Goal: Register for event/course

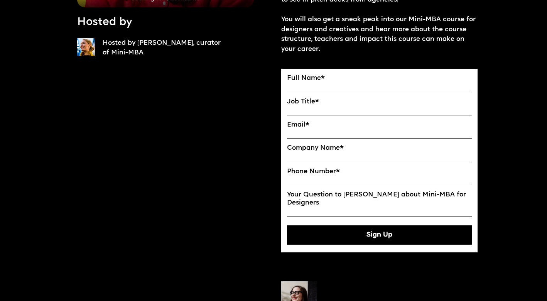
scroll to position [219, 0]
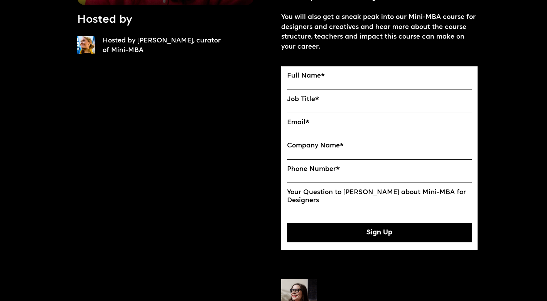
click at [326, 78] on label "Full Name *" at bounding box center [379, 76] width 185 height 8
click at [0, 0] on input "Full Name" at bounding box center [0, 0] width 0 height 0
click at [310, 72] on label "Full Name *" at bounding box center [379, 76] width 185 height 8
click at [0, 0] on input "Full Name" at bounding box center [0, 0] width 0 height 0
click at [309, 76] on label "Full Name *" at bounding box center [379, 76] width 185 height 8
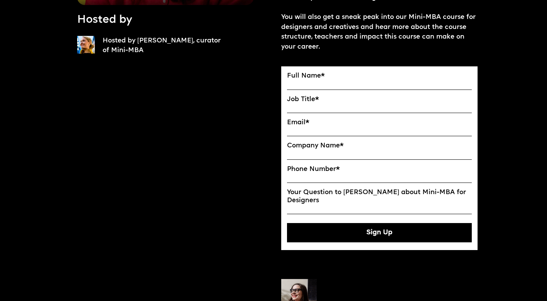
click at [0, 0] on input "Full Name" at bounding box center [0, 0] width 0 height 0
click at [293, 76] on label "Full Name *" at bounding box center [379, 76] width 185 height 8
click at [0, 0] on input "Full Name" at bounding box center [0, 0] width 0 height 0
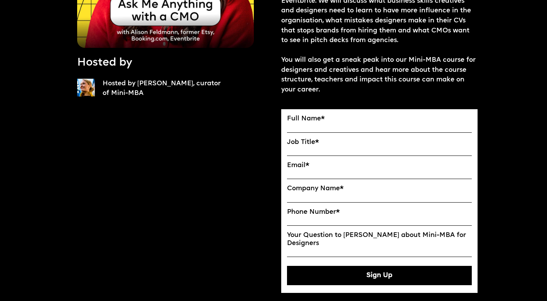
scroll to position [174, 0]
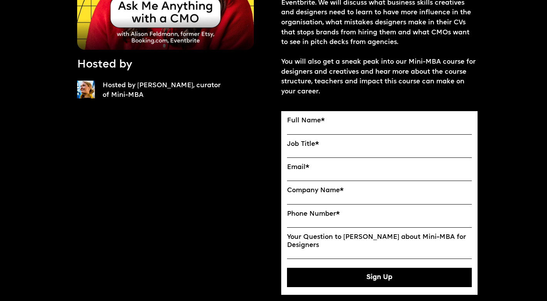
click at [361, 125] on input "Full Name" at bounding box center [379, 130] width 185 height 10
type input "**********"
click at [310, 145] on label "Job Title *" at bounding box center [379, 144] width 185 height 8
click at [0, 0] on input "Job Title" at bounding box center [0, 0] width 0 height 0
click at [302, 152] on input "Job Title" at bounding box center [379, 153] width 185 height 10
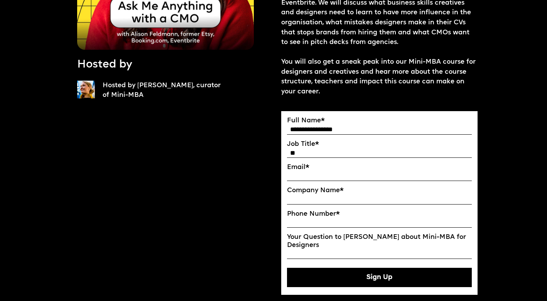
type input "*"
type input "**********"
click at [322, 178] on input "Email*" at bounding box center [379, 176] width 185 height 10
type input "**********"
click at [327, 199] on input "Company Name" at bounding box center [379, 200] width 185 height 10
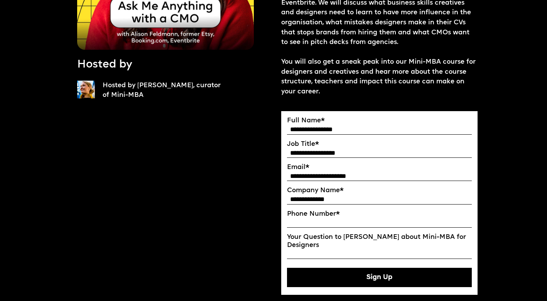
type input "**********"
click at [346, 221] on input "Phone Number *" at bounding box center [379, 223] width 185 height 10
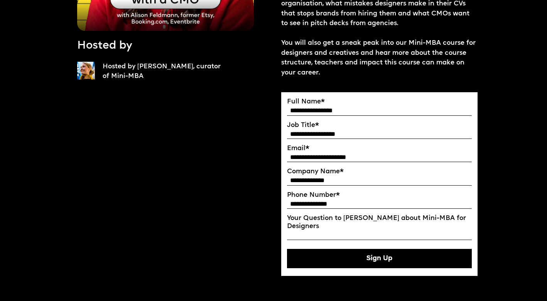
type input "**********"
click at [370, 259] on button "Sign Up" at bounding box center [379, 258] width 185 height 19
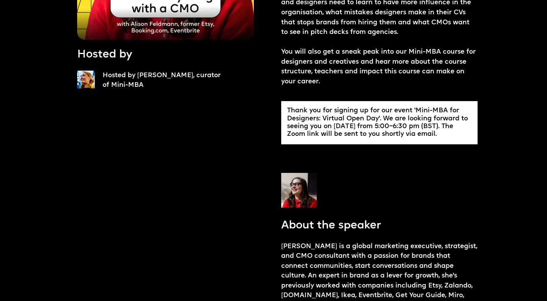
scroll to position [188, 0]
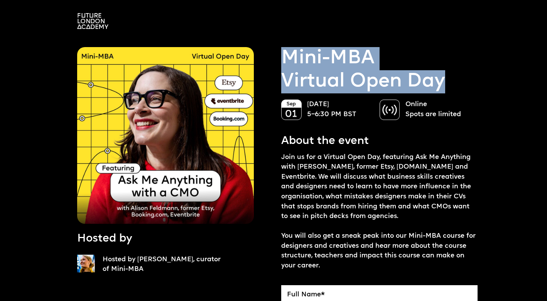
drag, startPoint x: 456, startPoint y: 84, endPoint x: 287, endPoint y: 57, distance: 170.3
copy link "Mini-MBA Virtual Open Day"
click at [391, 107] on img at bounding box center [390, 110] width 20 height 20
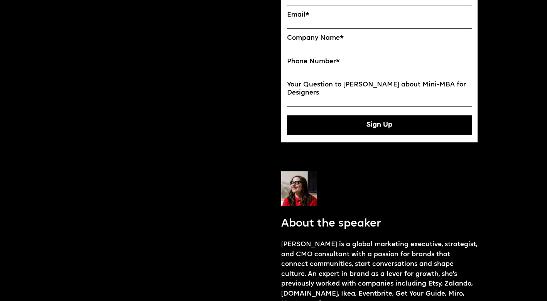
scroll to position [333, 0]
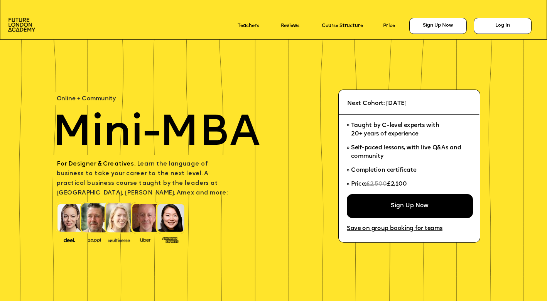
scroll to position [1662, 0]
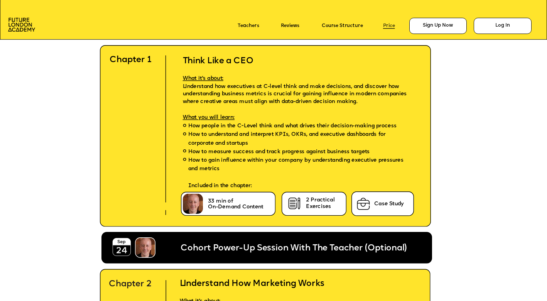
click at [388, 25] on link "Price" at bounding box center [389, 25] width 12 height 5
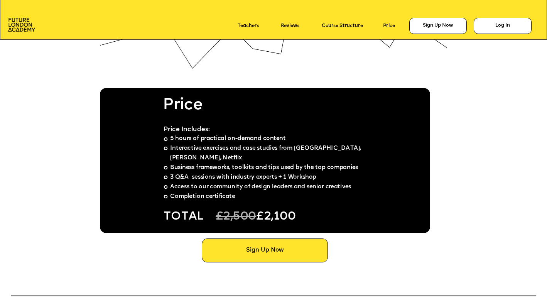
scroll to position [4184, 0]
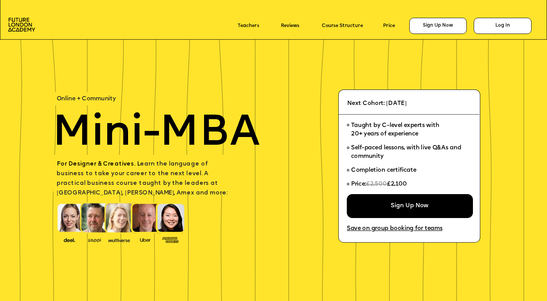
scroll to position [4184, 0]
